Goal: Information Seeking & Learning: Learn about a topic

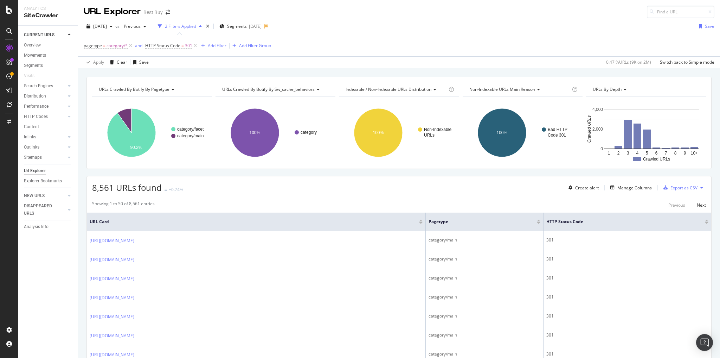
scroll to position [854, 0]
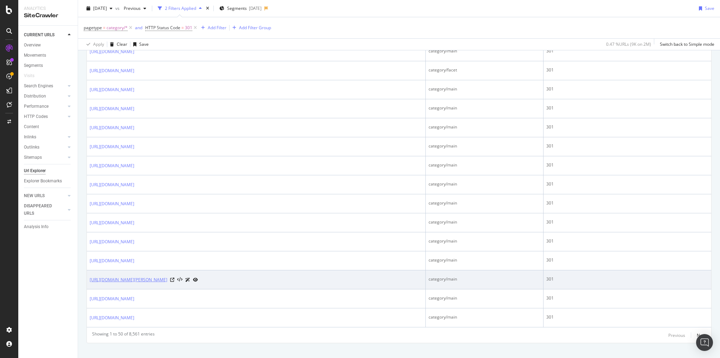
click at [167, 276] on link "https://www.bestbuy.com/site/shavers-trimmers/shaving-beard-care/pcmcat16327601…" at bounding box center [129, 279] width 78 height 7
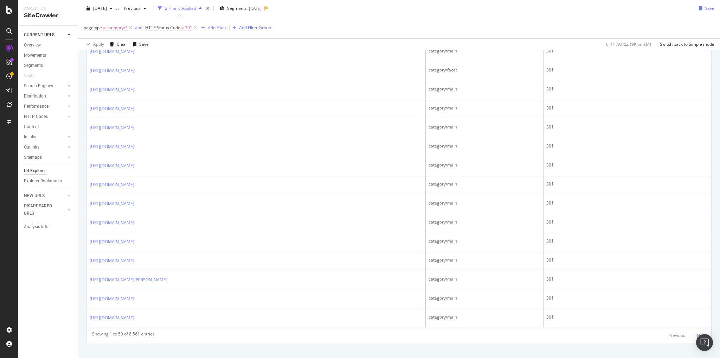
click at [697, 332] on div "Next" at bounding box center [701, 335] width 9 height 6
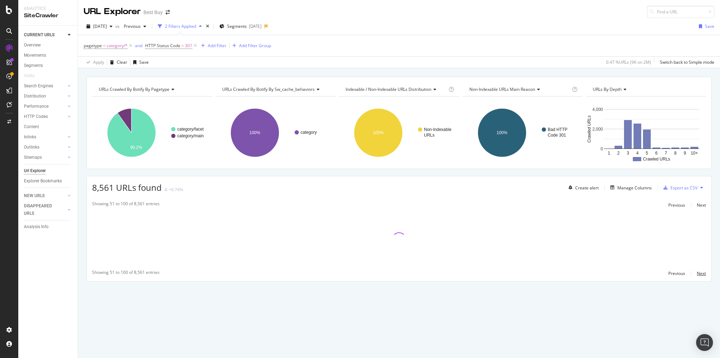
scroll to position [0, 0]
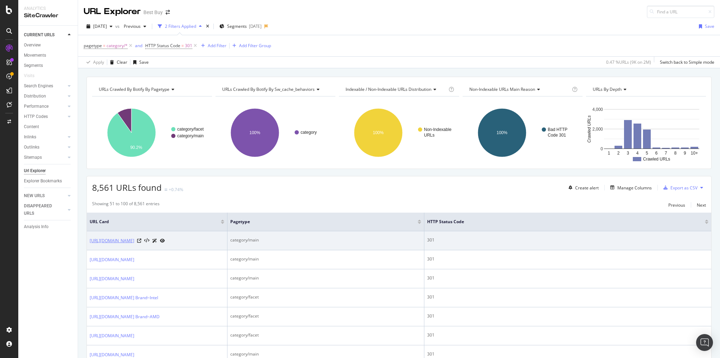
click at [134, 244] on link "[URL][DOMAIN_NAME]" at bounding box center [112, 240] width 45 height 7
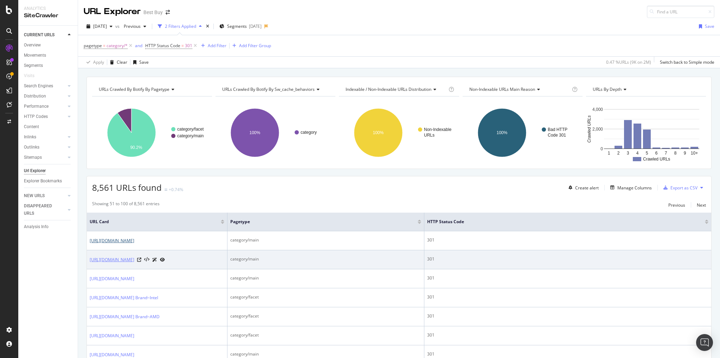
scroll to position [28, 0]
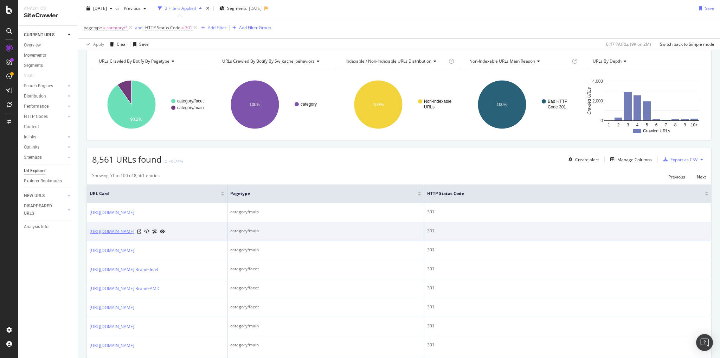
click at [134, 235] on link "https://www.bestbuy.com/site/clp/canon-printers/pcmcat748302047078.c?id=pcmcat7…" at bounding box center [112, 231] width 45 height 7
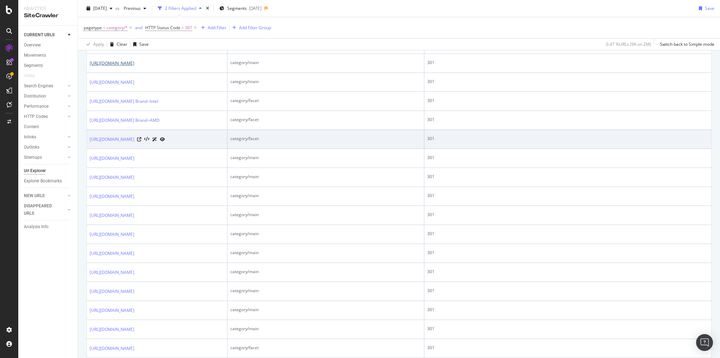
scroll to position [197, 0]
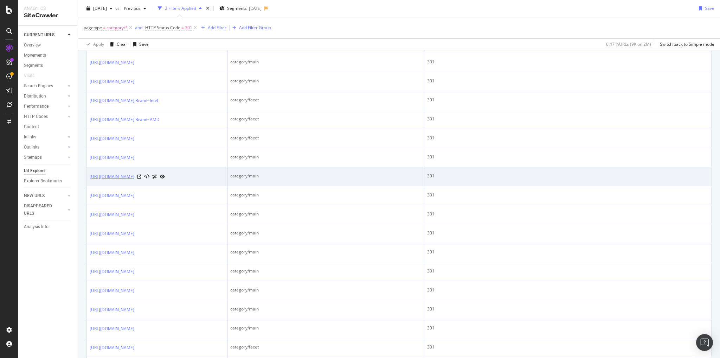
click at [134, 180] on link "https://www.bestbuy.com/site/electric-transportation/electric-powersport-vehicl…" at bounding box center [112, 176] width 45 height 7
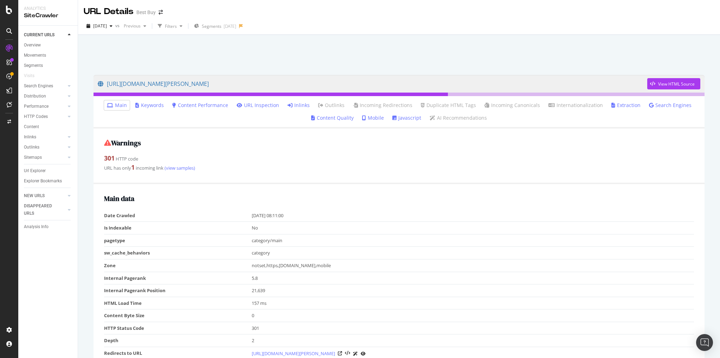
click at [300, 106] on link "Inlinks" at bounding box center [299, 105] width 22 height 7
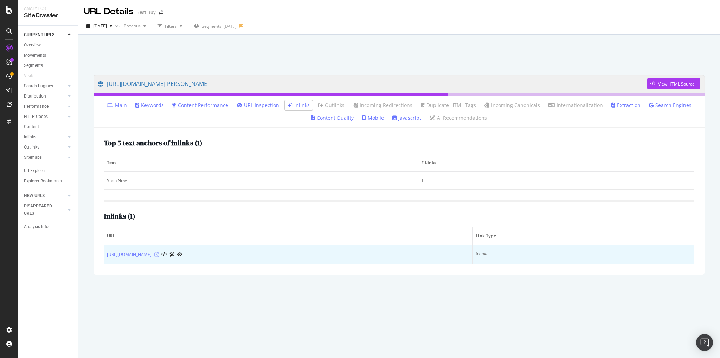
click at [159, 252] on icon at bounding box center [156, 254] width 4 height 4
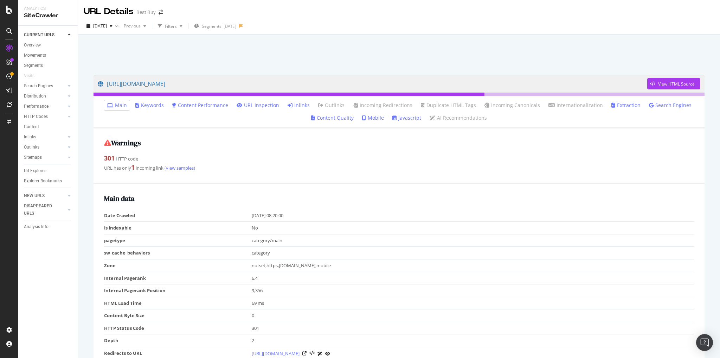
click at [302, 106] on link "Inlinks" at bounding box center [299, 105] width 22 height 7
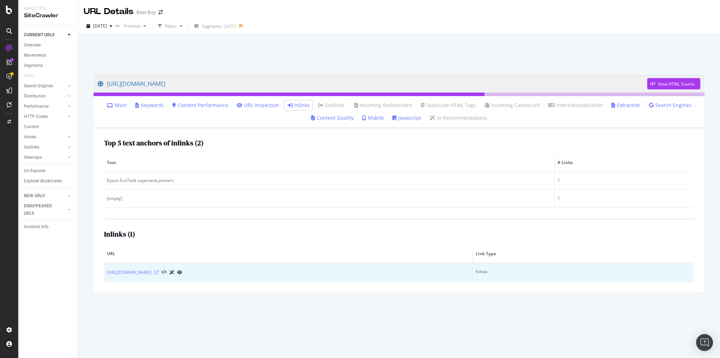
click at [159, 271] on icon at bounding box center [156, 272] width 4 height 4
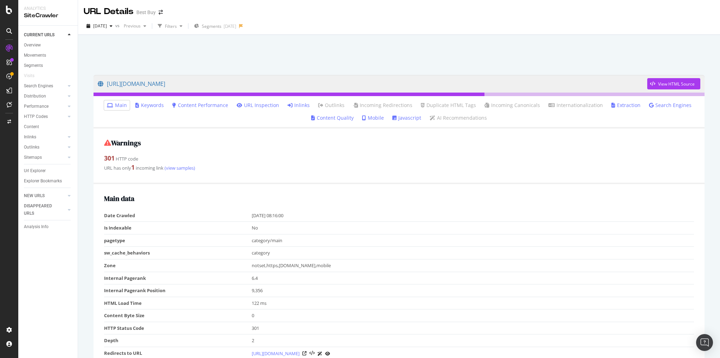
click at [300, 104] on link "Inlinks" at bounding box center [299, 105] width 22 height 7
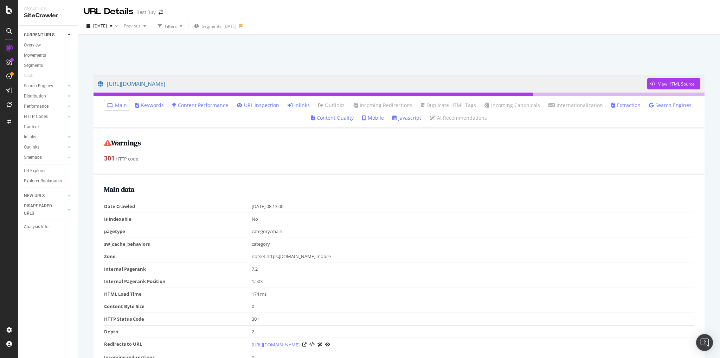
click at [300, 106] on link "Inlinks" at bounding box center [299, 105] width 22 height 7
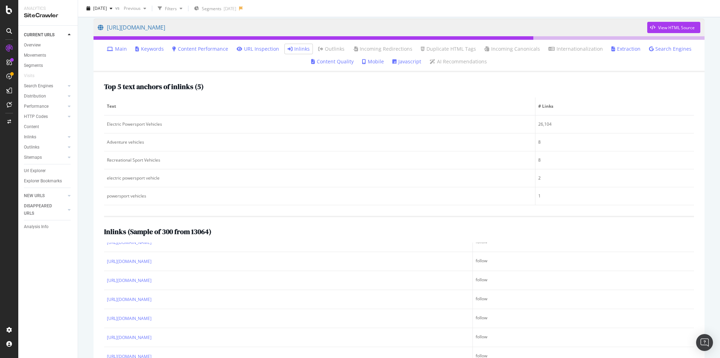
scroll to position [703, 0]
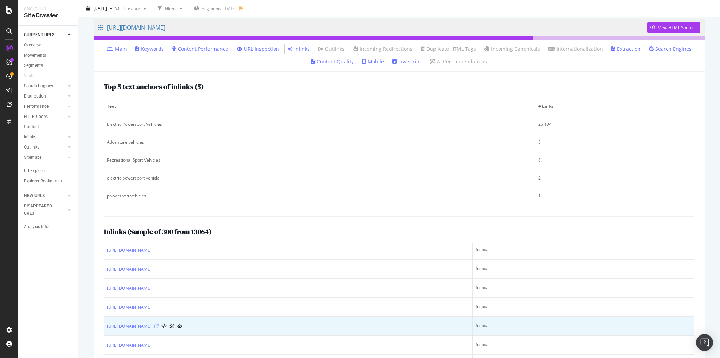
click at [159, 328] on icon at bounding box center [156, 326] width 4 height 4
